Goal: Transaction & Acquisition: Purchase product/service

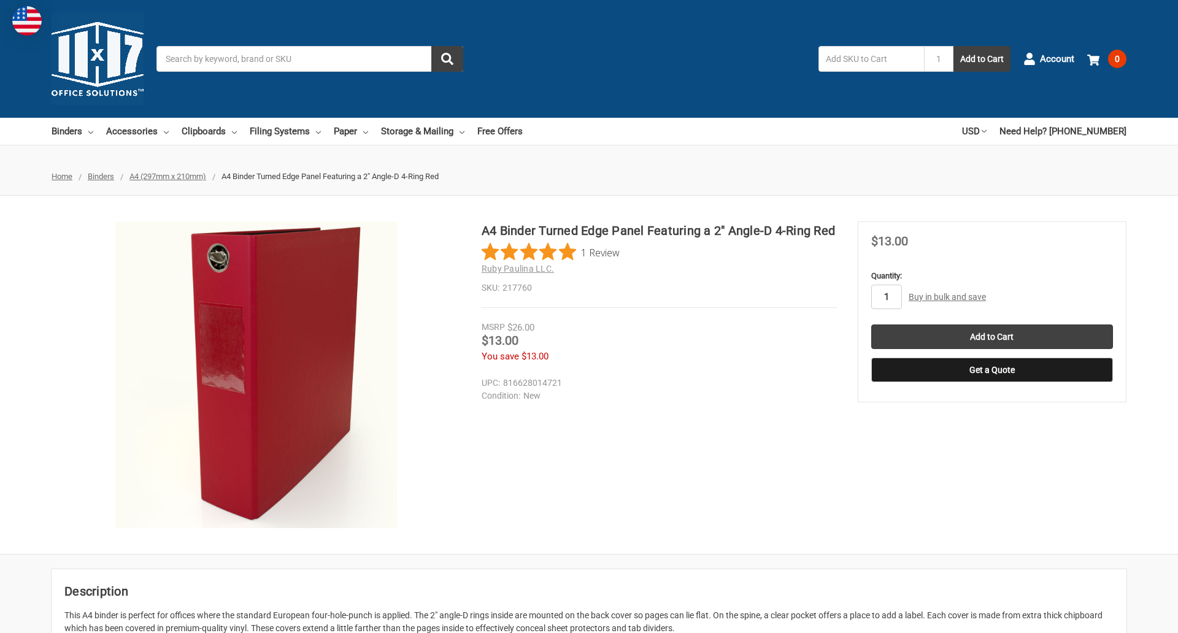
click at [886, 297] on input "1" at bounding box center [886, 297] width 31 height 25
type input "3"
click at [991, 370] on button "Get a Quote" at bounding box center [992, 370] width 242 height 25
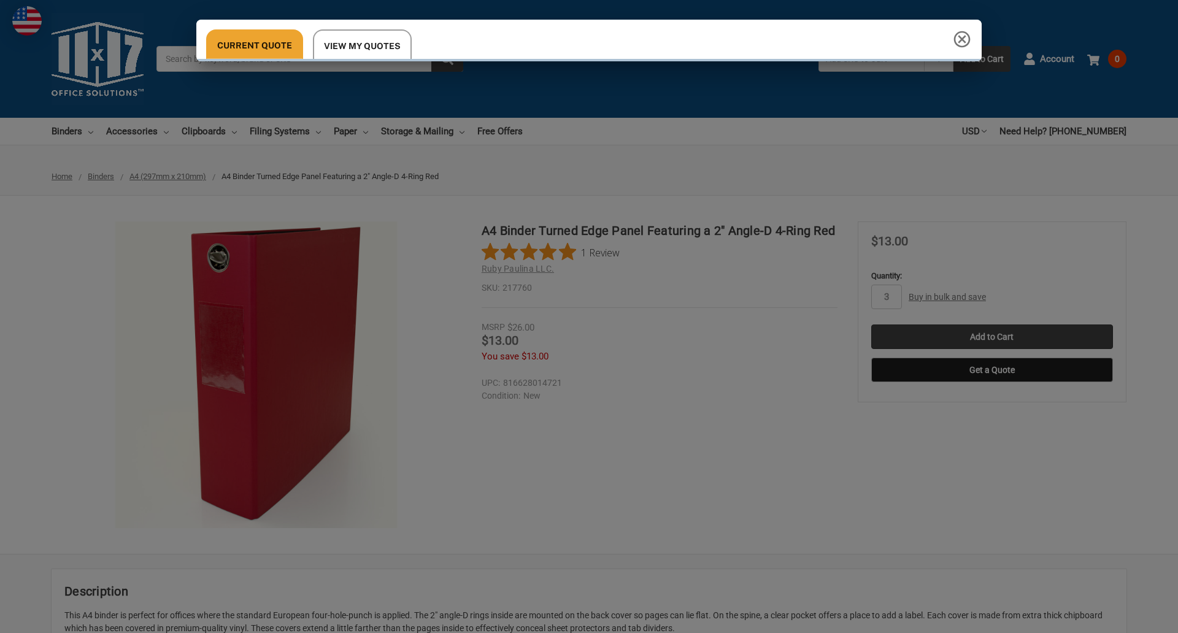
click at [991, 337] on div "Current Quote View My Quotes" at bounding box center [589, 316] width 1178 height 633
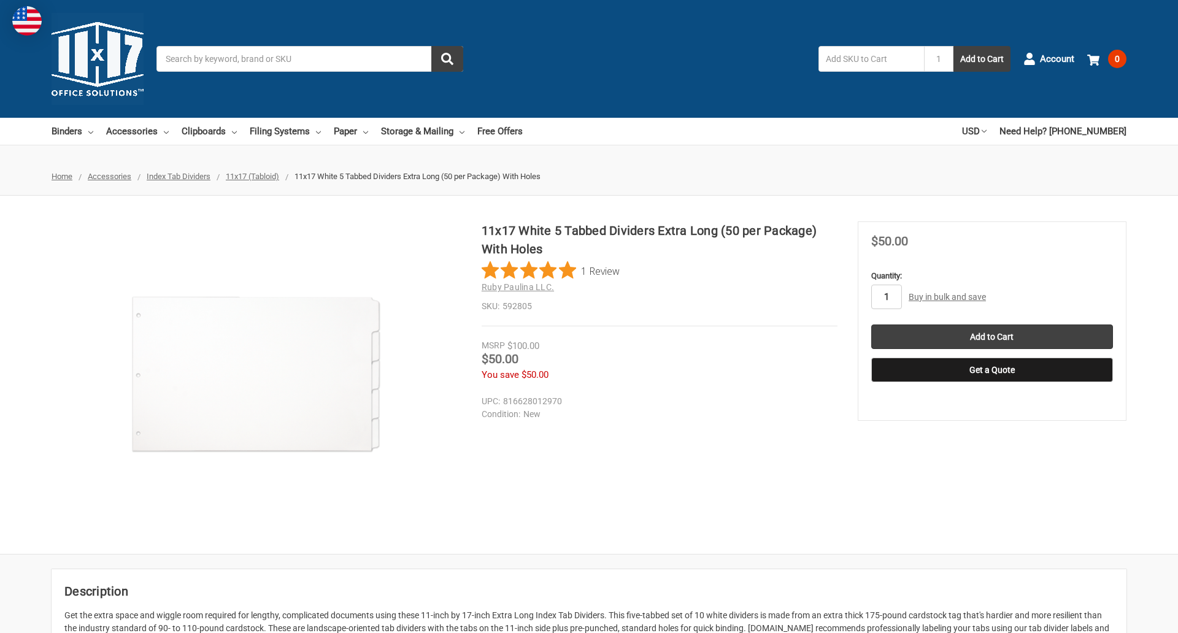
click at [886, 297] on input "1" at bounding box center [886, 297] width 31 height 25
type input "4"
click at [991, 370] on button "Get a Quote" at bounding box center [992, 370] width 242 height 25
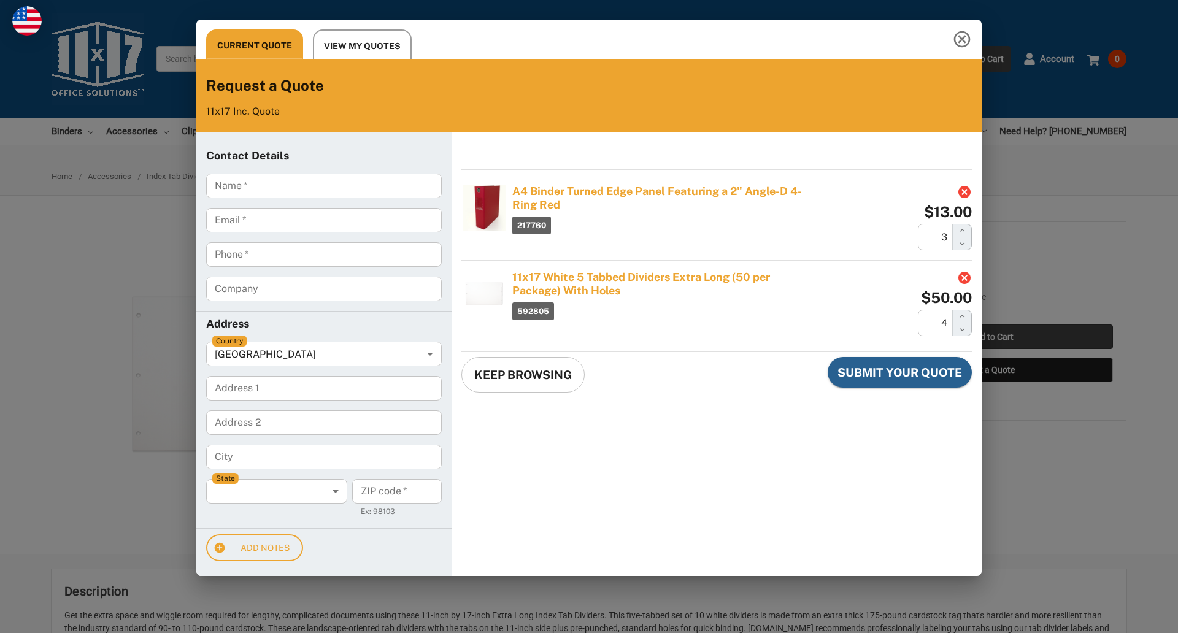
click at [991, 337] on div "Current Quote View My Quotes Request a Quote 11x17 Inc. Quote Contact Details N…" at bounding box center [589, 316] width 1178 height 633
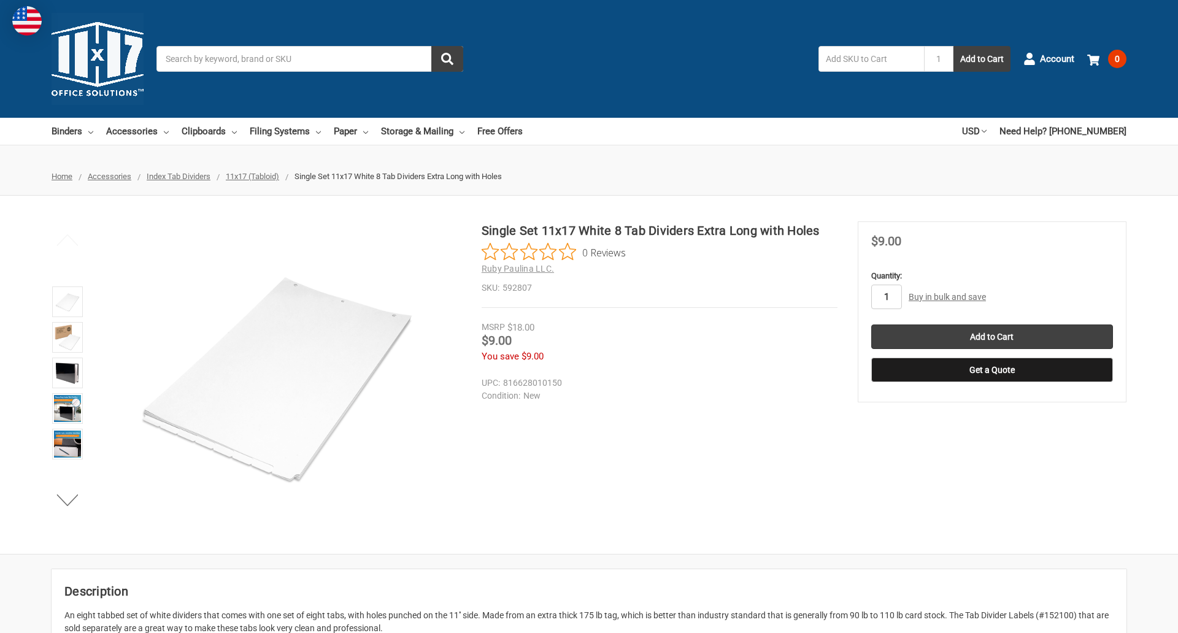
click at [886, 297] on input "1" at bounding box center [886, 297] width 31 height 25
type input "2"
click at [991, 370] on button "Get a Quote" at bounding box center [992, 370] width 242 height 25
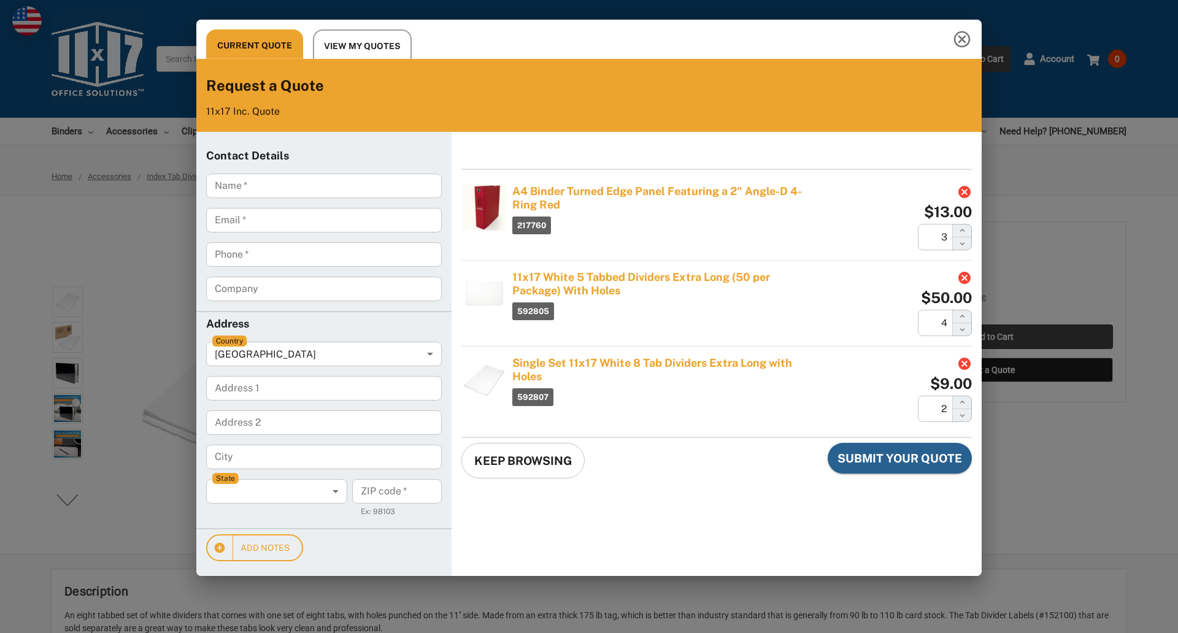
click at [991, 337] on div "Current Quote View My Quotes Request a Quote 11x17 Inc. Quote Contact Details N…" at bounding box center [589, 316] width 1178 height 633
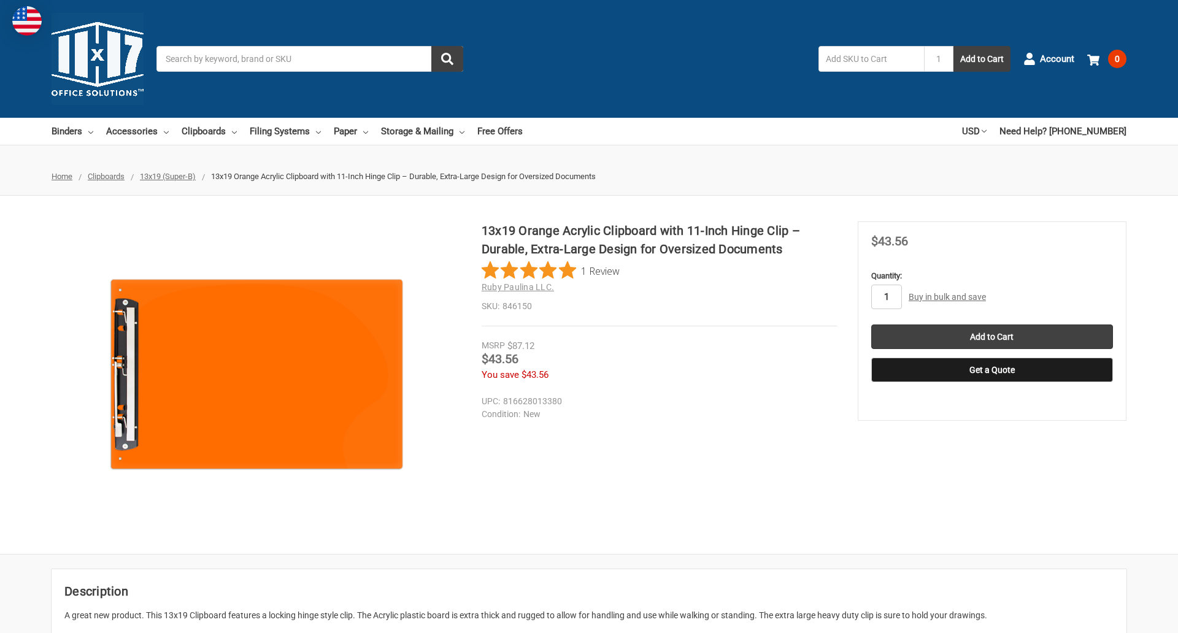
click at [886, 297] on input "1" at bounding box center [886, 297] width 31 height 25
type input "5"
click at [991, 370] on button "Get a Quote" at bounding box center [992, 370] width 242 height 25
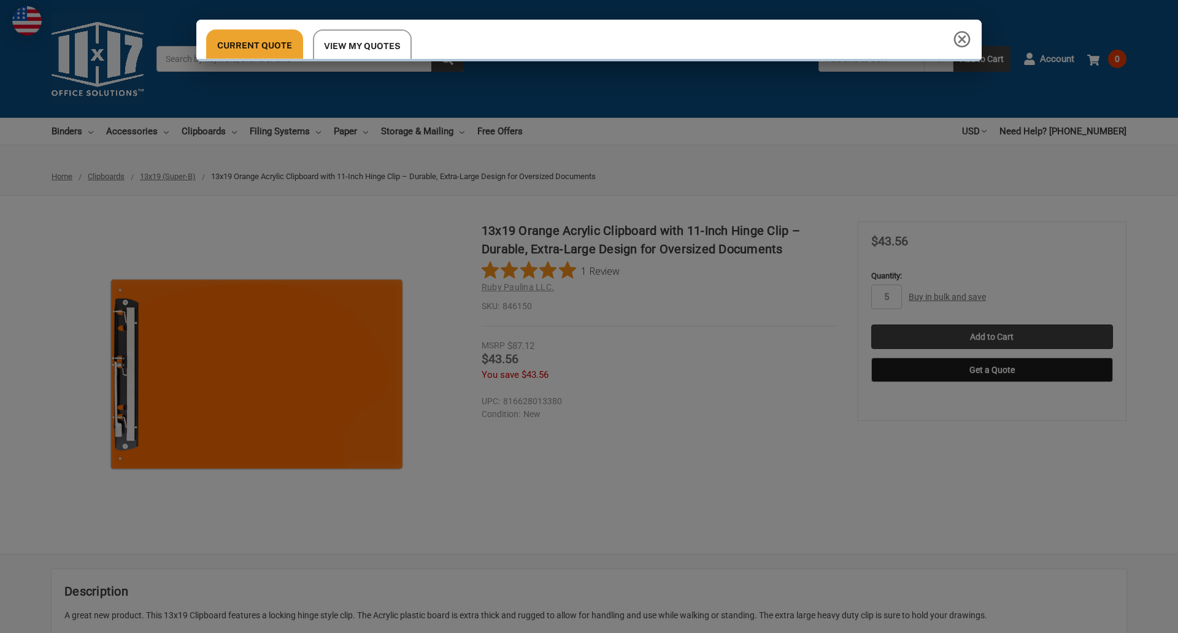
click at [991, 337] on div "Current Quote View My Quotes" at bounding box center [589, 316] width 1178 height 633
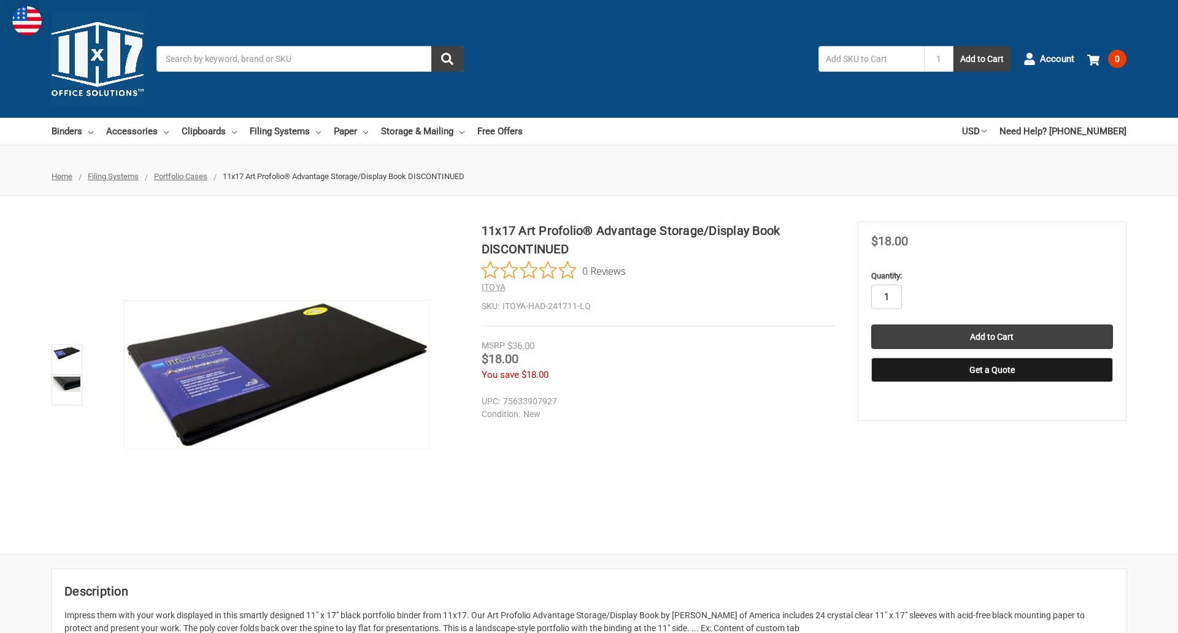
click at [886, 297] on input "1" at bounding box center [886, 297] width 31 height 25
type input "2"
click at [991, 370] on button "Get a Quote" at bounding box center [992, 370] width 242 height 25
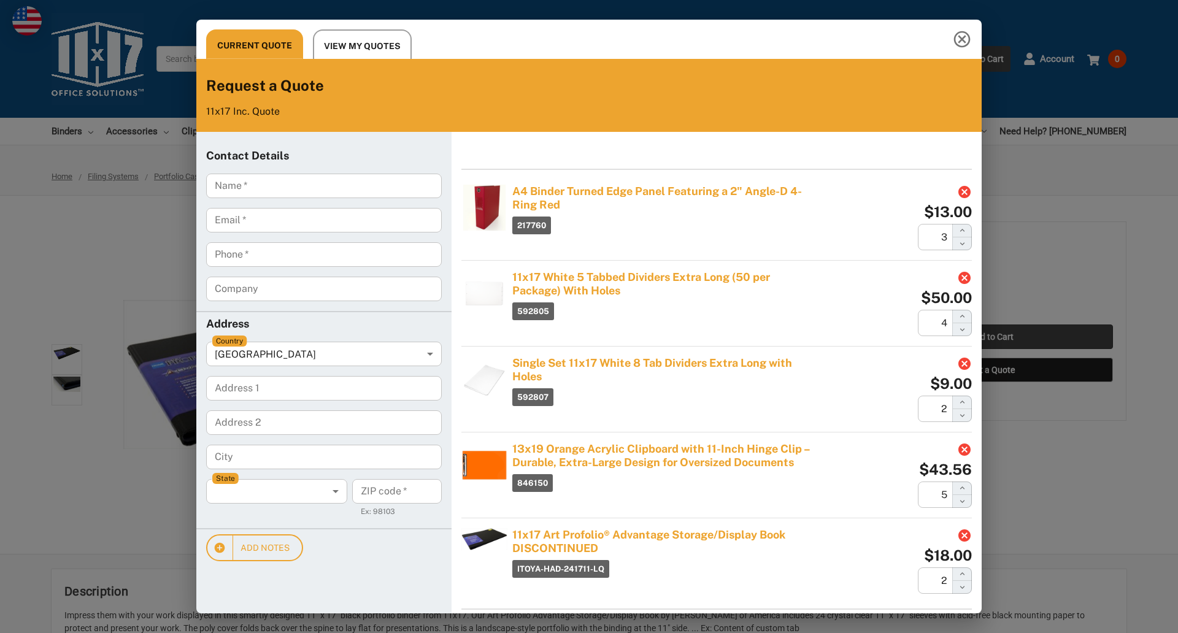
click at [991, 337] on div "Current Quote View My Quotes Request a Quote 11x17 Inc. Quote Contact Details N…" at bounding box center [589, 316] width 1178 height 633
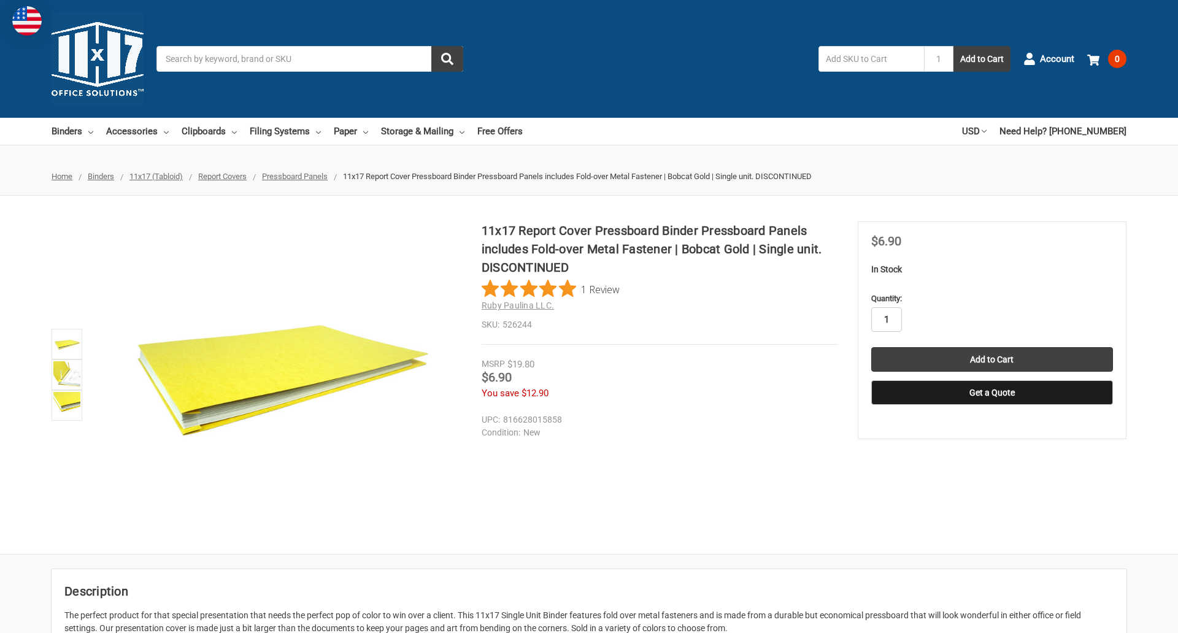
click at [886, 320] on input "1" at bounding box center [886, 319] width 31 height 25
click at [991, 393] on button "Get a Quote" at bounding box center [992, 392] width 242 height 25
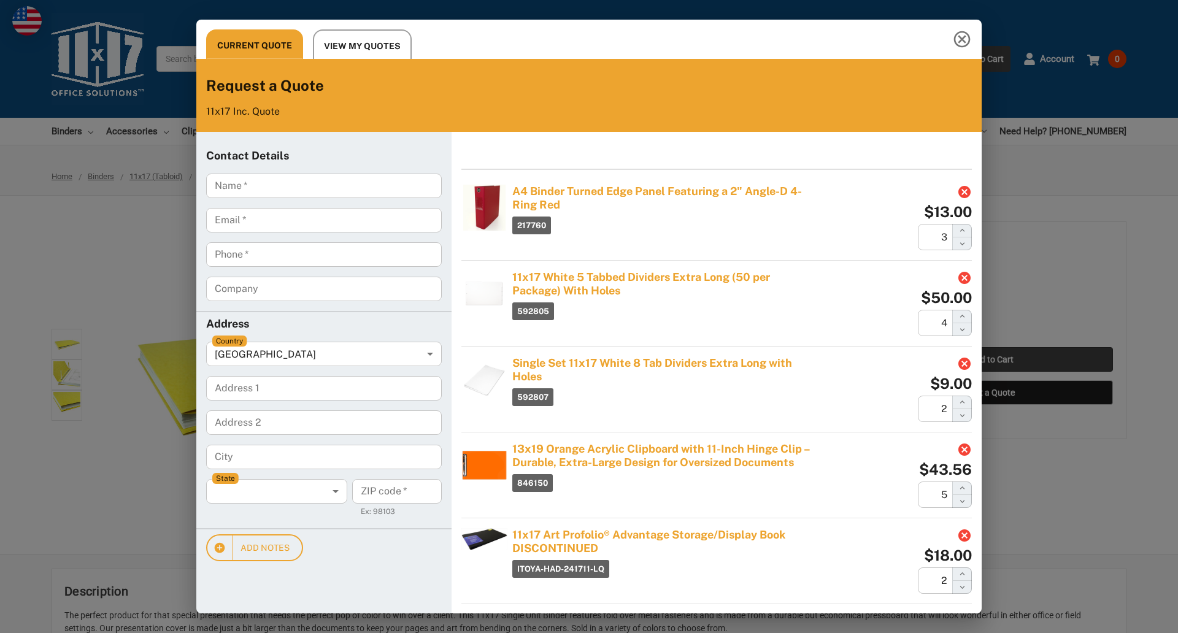
click at [991, 360] on div "Current Quote View My Quotes Request a Quote 11x17 Inc. Quote Contact Details N…" at bounding box center [589, 316] width 1178 height 633
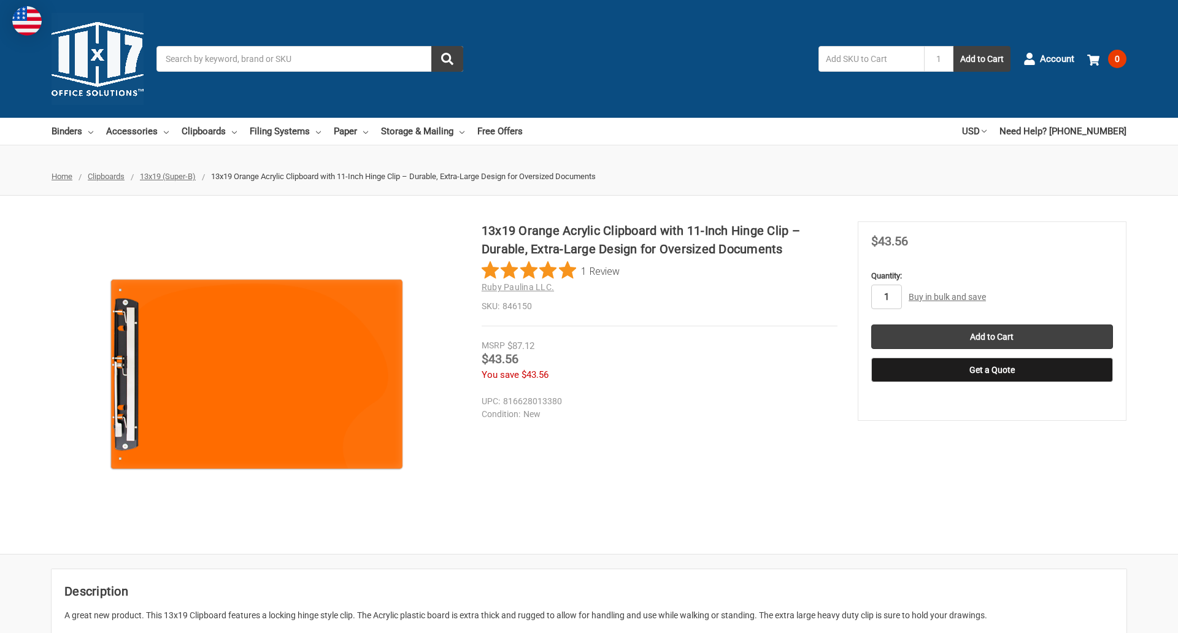
click at [886, 297] on input "1" at bounding box center [886, 297] width 31 height 25
type input "3"
click at [991, 370] on button "Get a Quote" at bounding box center [992, 370] width 242 height 25
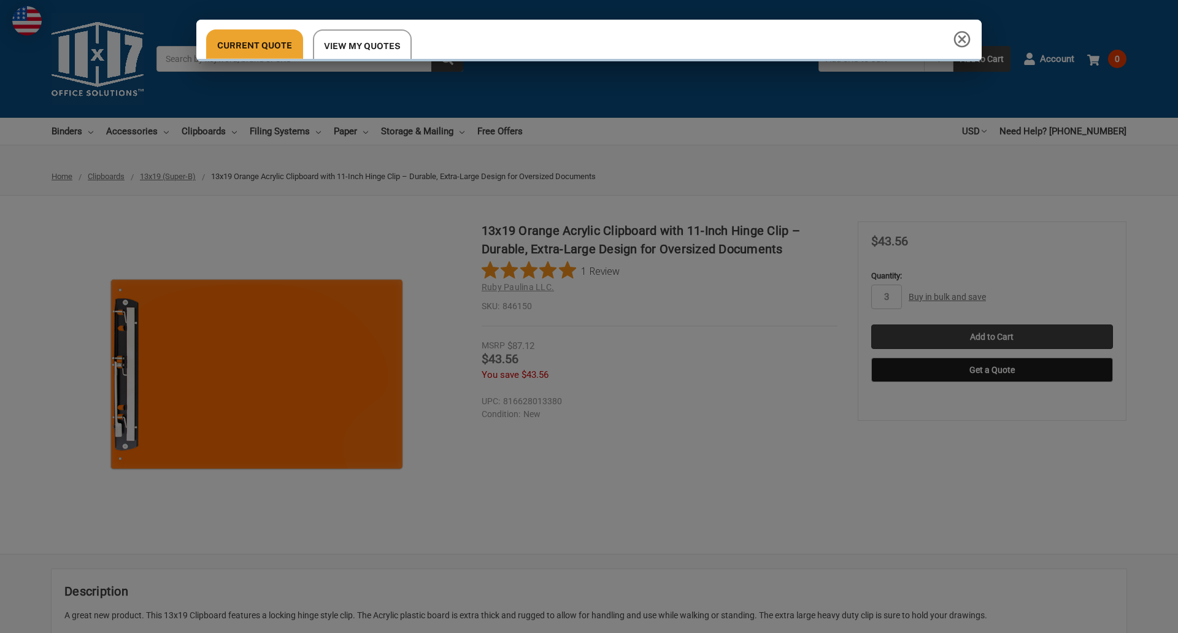
click at [991, 337] on div "Current Quote View My Quotes Request a Quote 11x17 Inc. Quote Contact Details N…" at bounding box center [589, 316] width 1178 height 633
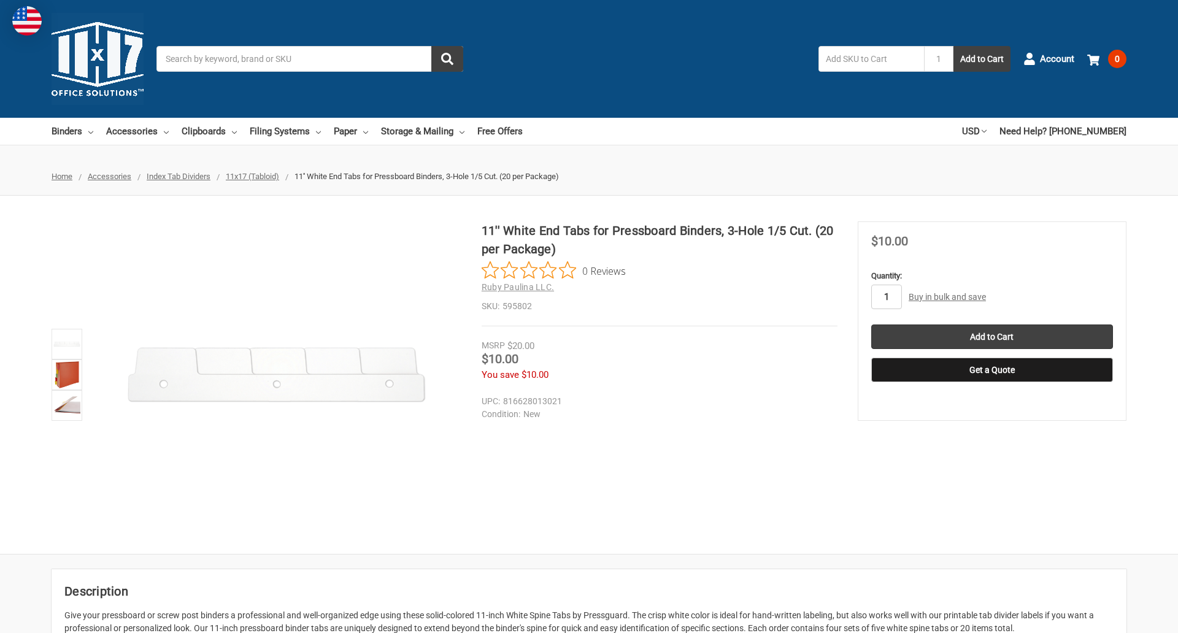
click at [886, 297] on input "1" at bounding box center [886, 297] width 31 height 25
type input "5"
click at [991, 370] on button "Get a Quote" at bounding box center [992, 370] width 242 height 25
click at [991, 337] on input "Add to Cart" at bounding box center [992, 337] width 242 height 25
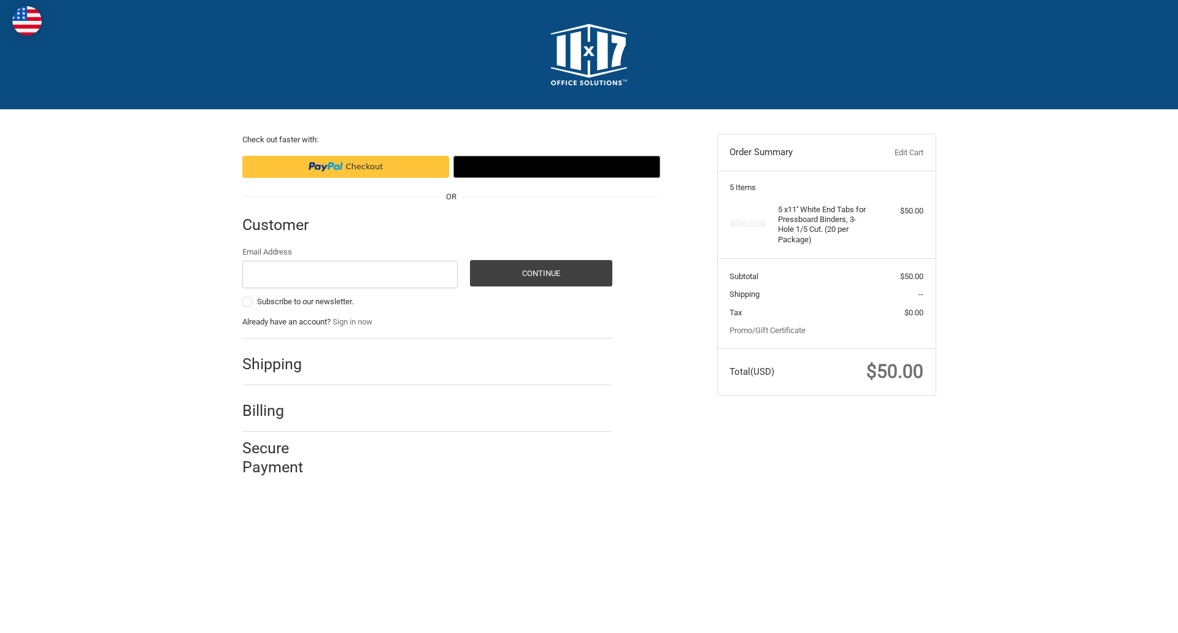
click at [350, 274] on input "Email Address" at bounding box center [350, 275] width 216 height 28
type input "[EMAIL_ADDRESS][DOMAIN_NAME]"
click at [540, 273] on button "Continue" at bounding box center [541, 273] width 142 height 26
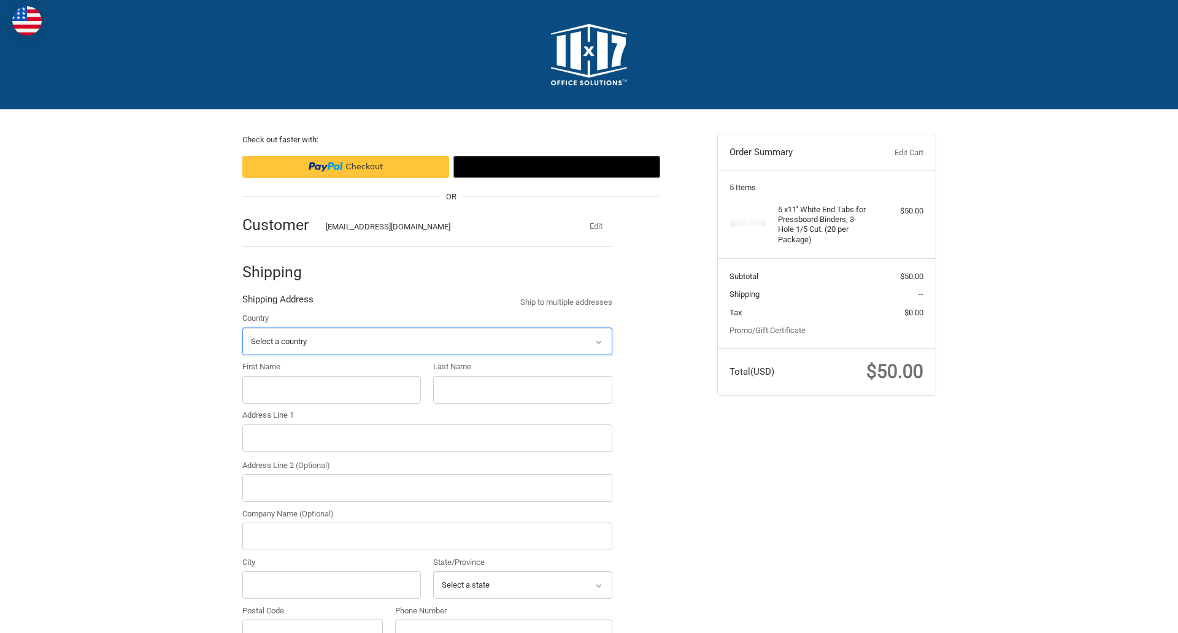
select select "US"
click at [331, 390] on input "First Name" at bounding box center [331, 390] width 179 height 28
type input "reflectiz"
click at [522, 390] on input "Last Name" at bounding box center [522, 390] width 179 height 28
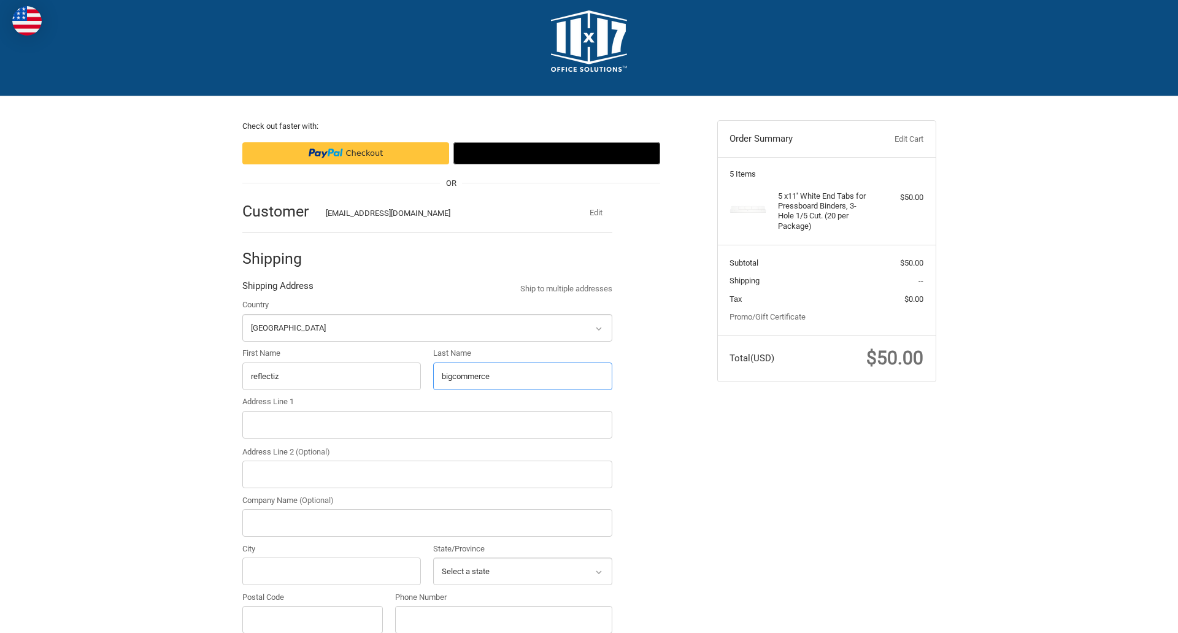
type input "bigcommerce"
click at [312, 619] on input "Postal Code" at bounding box center [312, 620] width 141 height 28
click at [312, 619] on input "78701" at bounding box center [312, 620] width 141 height 28
type input "78701"
click at [427, 425] on input "Address Line 1" at bounding box center [427, 425] width 370 height 28
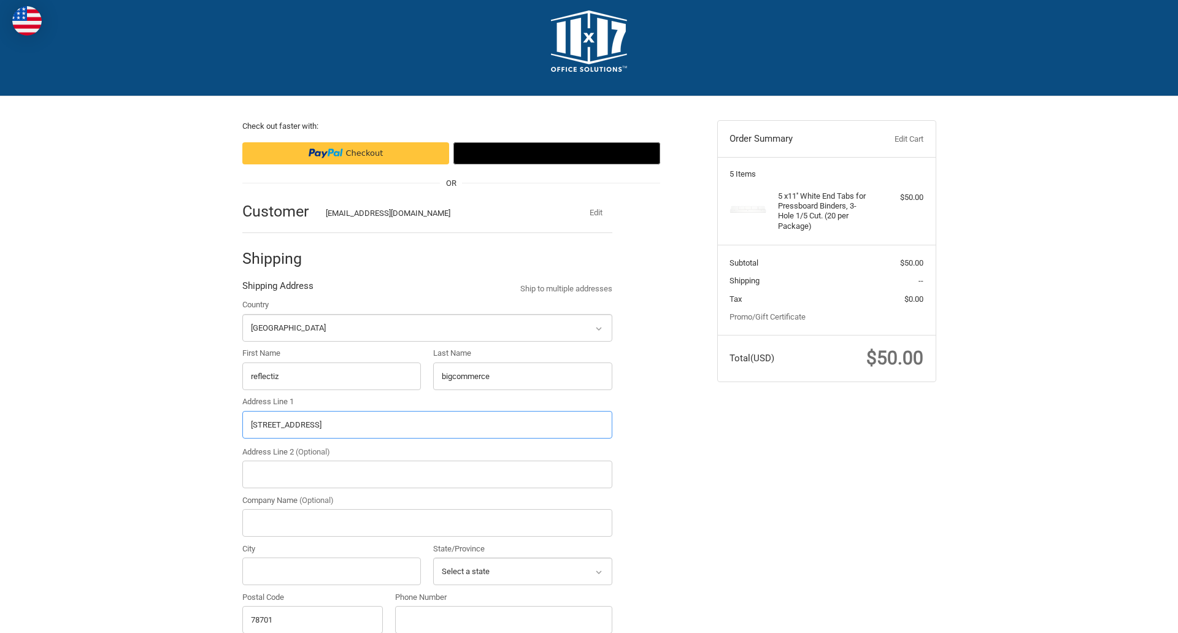
type input "[STREET_ADDRESS]"
click at [277, 289] on legend "Shipping Address" at bounding box center [277, 289] width 71 height 20
click at [312, 619] on input "78701" at bounding box center [312, 620] width 141 height 28
type input "78701"
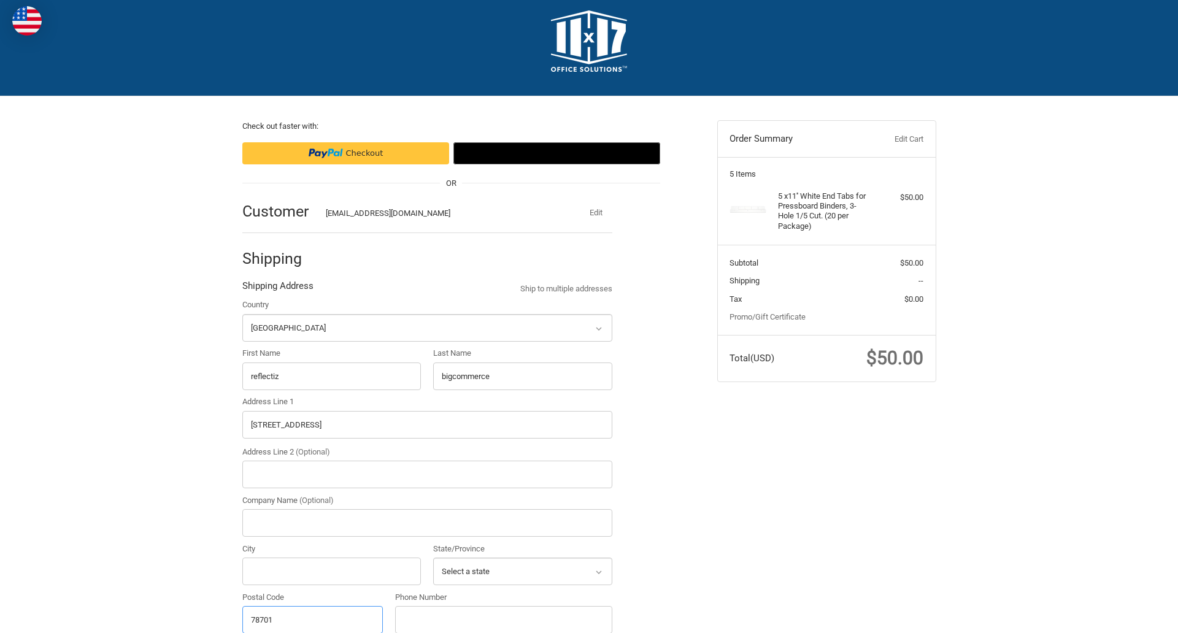
select select "[GEOGRAPHIC_DATA]"
click at [427, 474] on input "Address Line 2 (Optional)" at bounding box center [427, 475] width 370 height 28
type input "2"
click at [331, 571] on input "City" at bounding box center [331, 572] width 179 height 28
click at [331, 571] on input "Austin" at bounding box center [331, 572] width 179 height 28
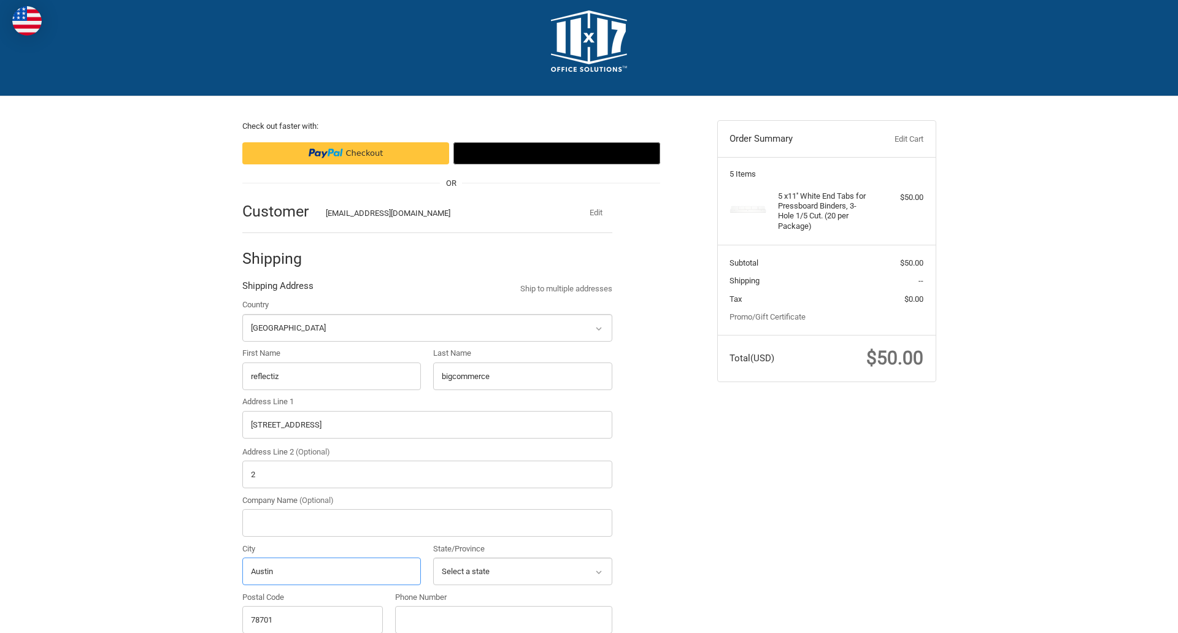
scroll to position [383, 0]
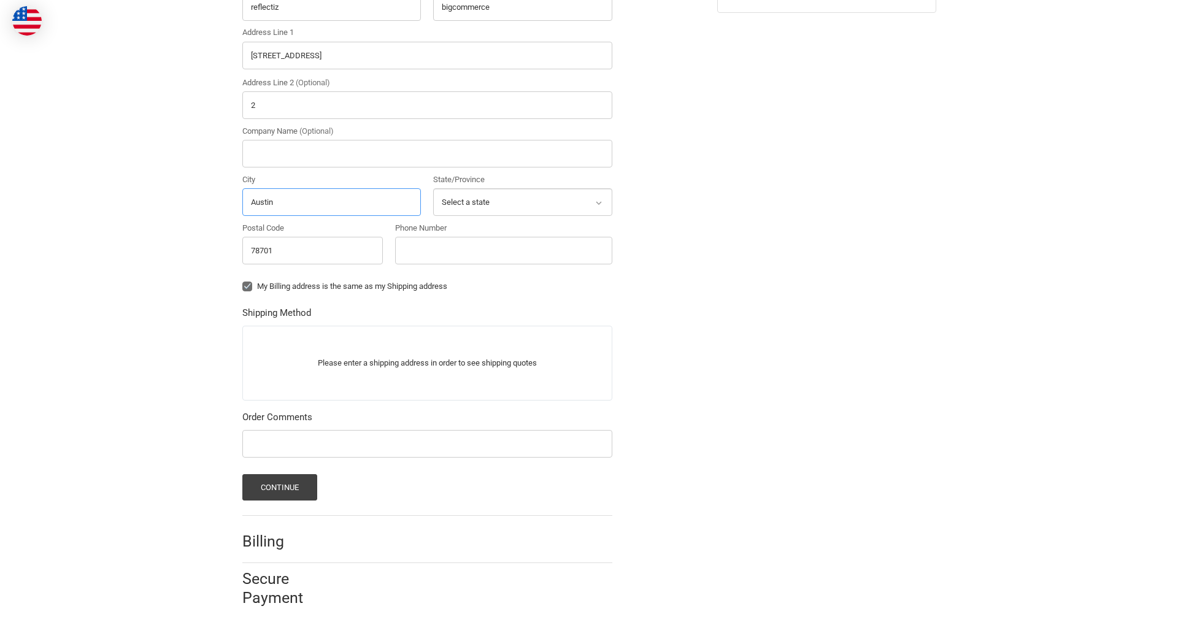
type input "Austin"
click at [503, 250] on input "Phone Number" at bounding box center [503, 251] width 217 height 28
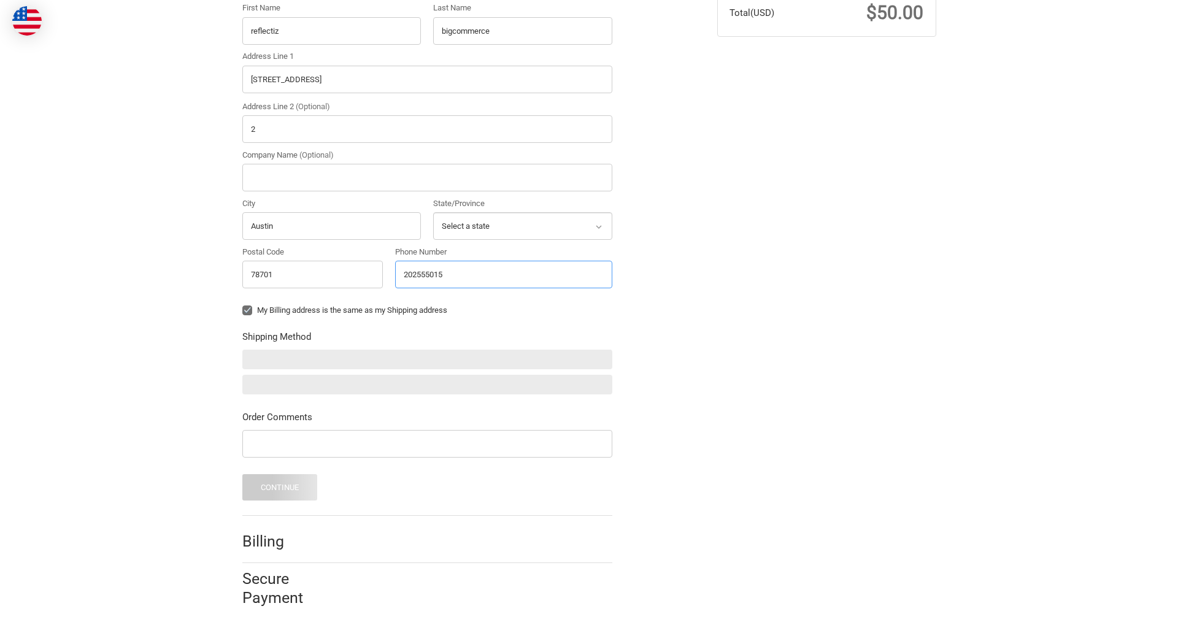
scroll to position [359, 0]
type input "2025550150"
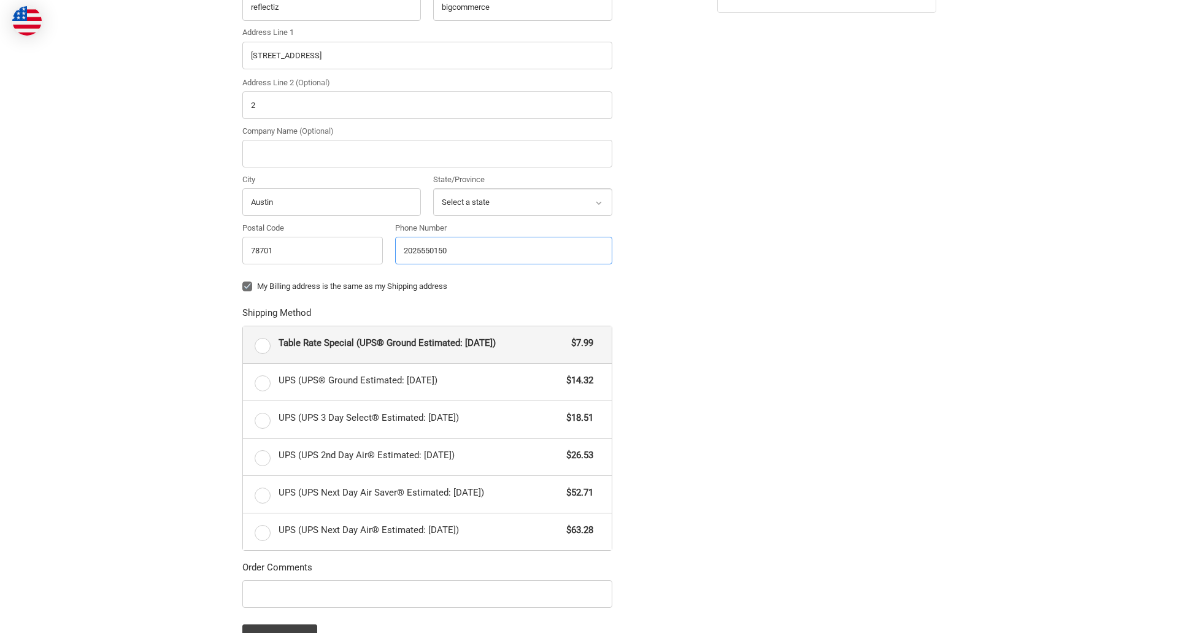
radio input "true"
type input "2025550150"
click at [427, 153] on input "Company Name (Optional)" at bounding box center [427, 154] width 370 height 28
type input "bigcommerce"
click at [242, 296] on form "Country Select a country [GEOGRAPHIC_DATA] [GEOGRAPHIC_DATA] [GEOGRAPHIC_DATA] …" at bounding box center [427, 289] width 370 height 721
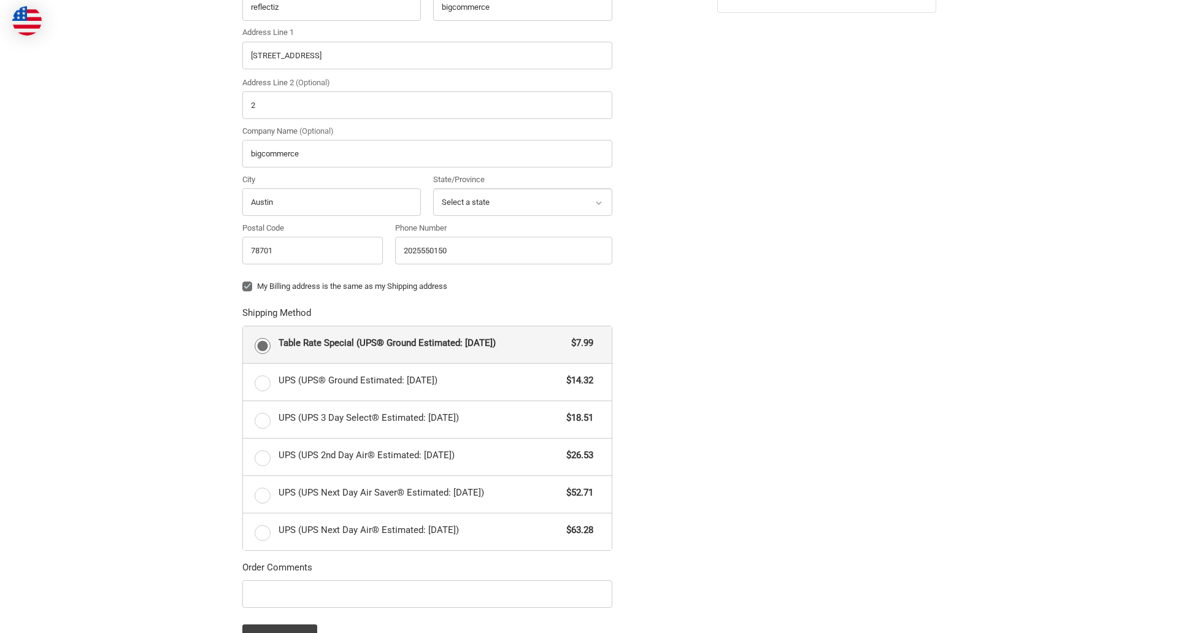
click at [242, 610] on form "Country Select a country [GEOGRAPHIC_DATA] [GEOGRAPHIC_DATA] [GEOGRAPHIC_DATA] …" at bounding box center [427, 289] width 370 height 721
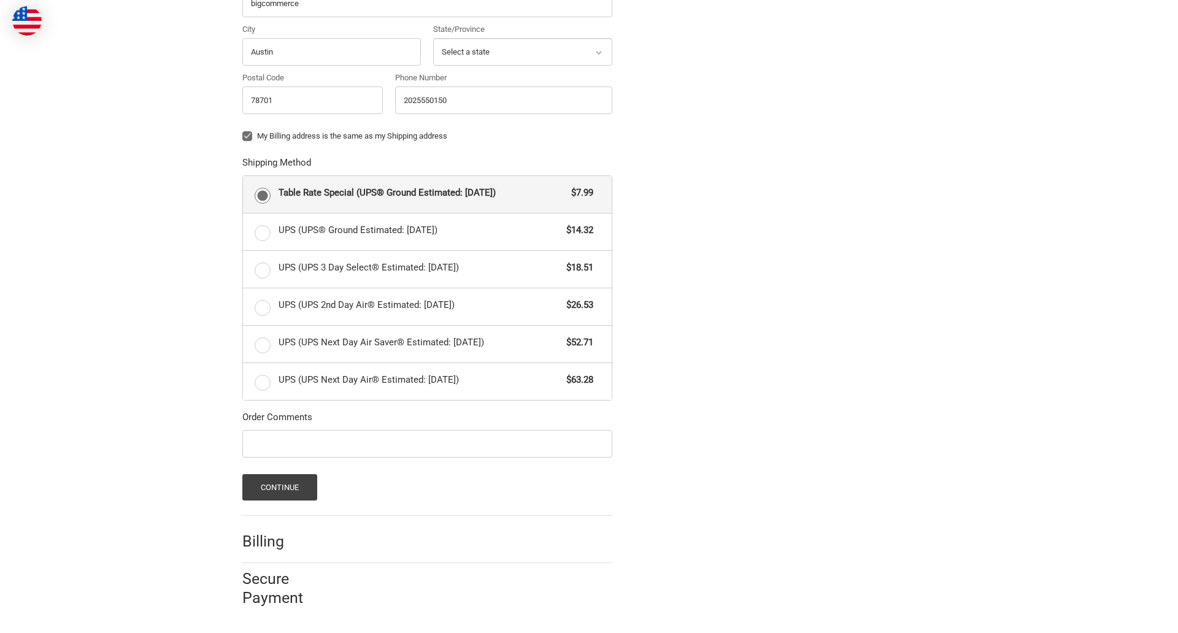
click at [427, 194] on span "Table Rate Special (UPS® Ground Estimated: [DATE])" at bounding box center [422, 193] width 287 height 14
click at [244, 177] on input "Table Rate Special (UPS® Ground Estimated: [DATE]) $7.99" at bounding box center [243, 176] width 1 height 1
click at [279, 487] on button "Continue" at bounding box center [279, 487] width 75 height 26
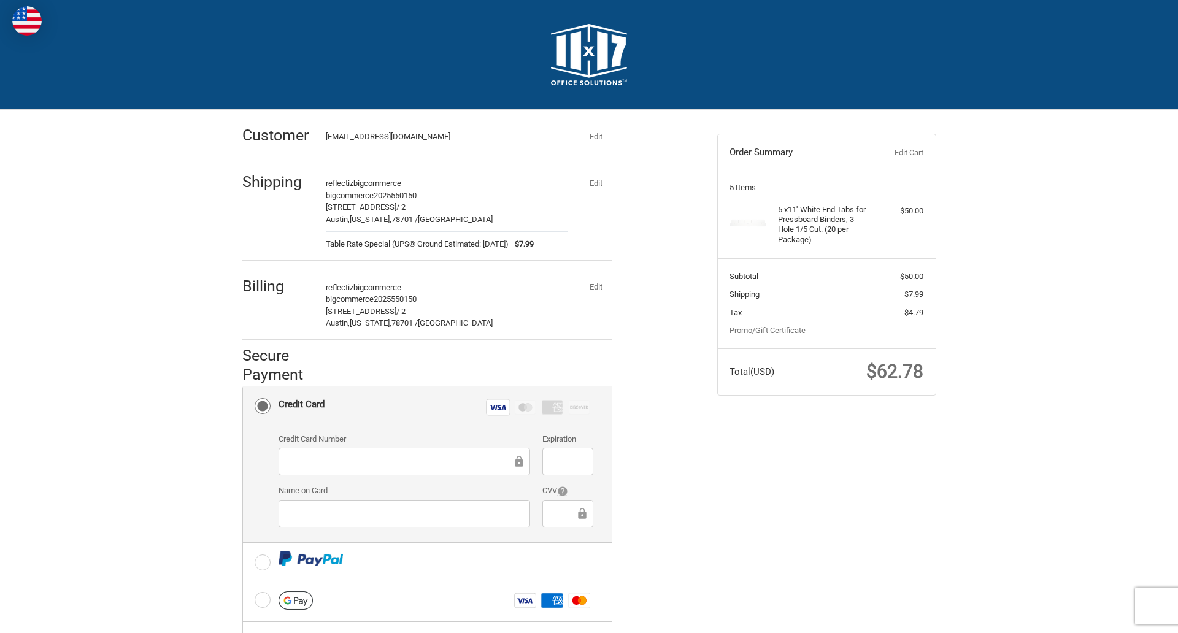
scroll to position [197, 0]
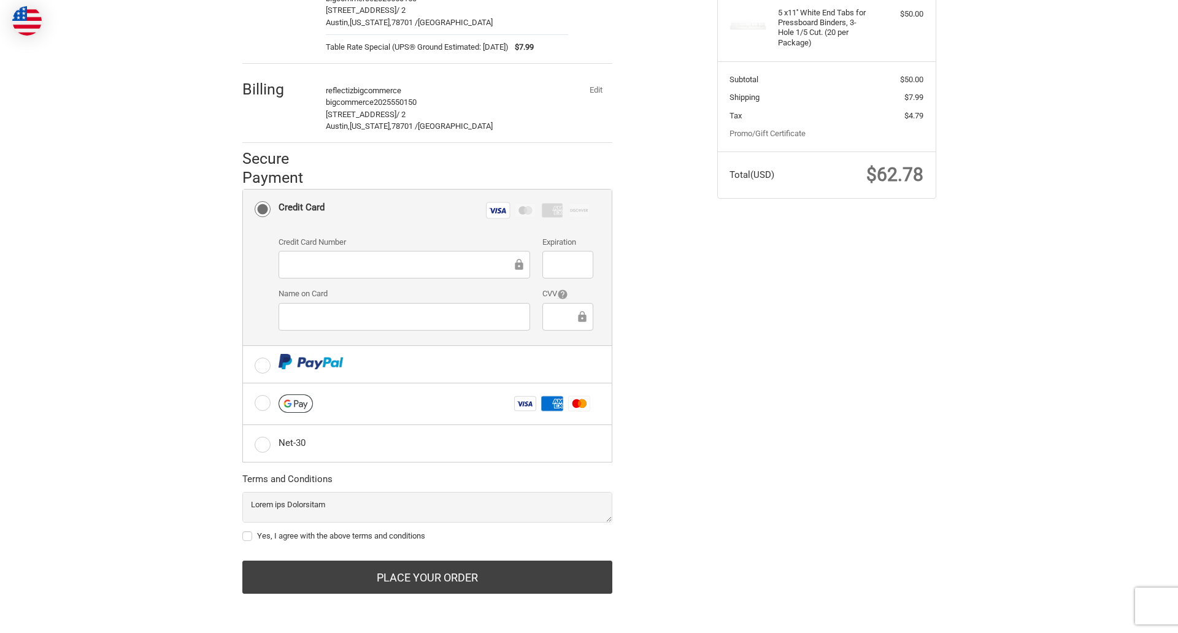
click at [427, 536] on label "Yes, I agree with the above terms and conditions" at bounding box center [427, 536] width 370 height 10
click at [243, 531] on input "Yes, I agree with the above terms and conditions" at bounding box center [242, 530] width 1 height 1
checkbox input "true"
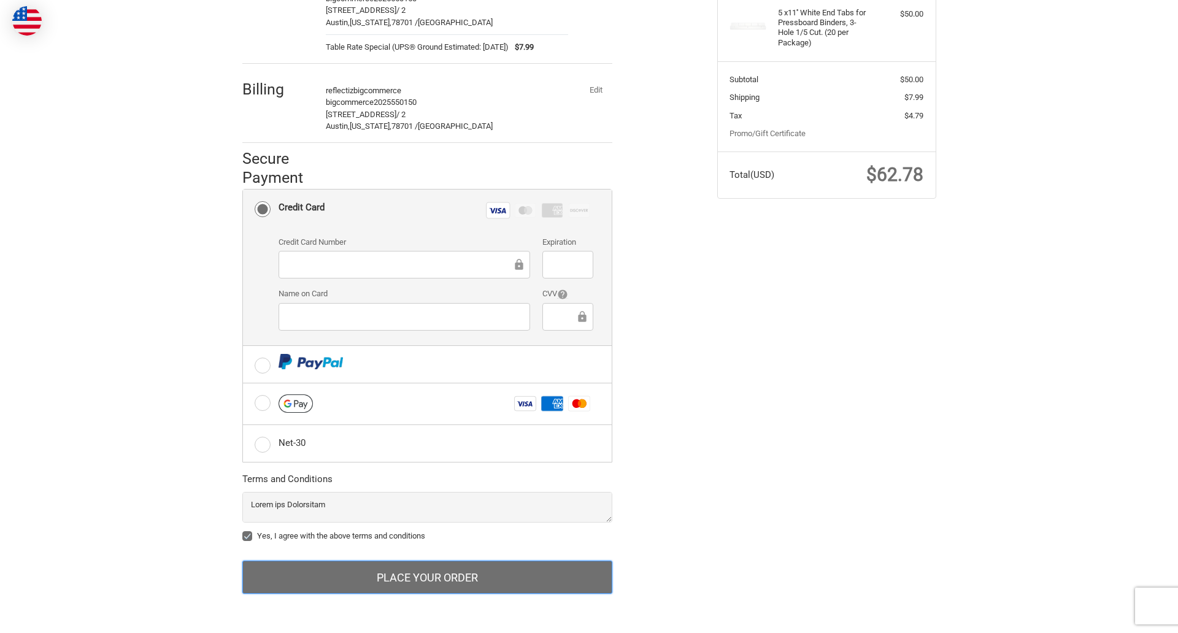
click at [427, 577] on button "Place Your Order" at bounding box center [427, 577] width 370 height 33
